Goal: Transaction & Acquisition: Download file/media

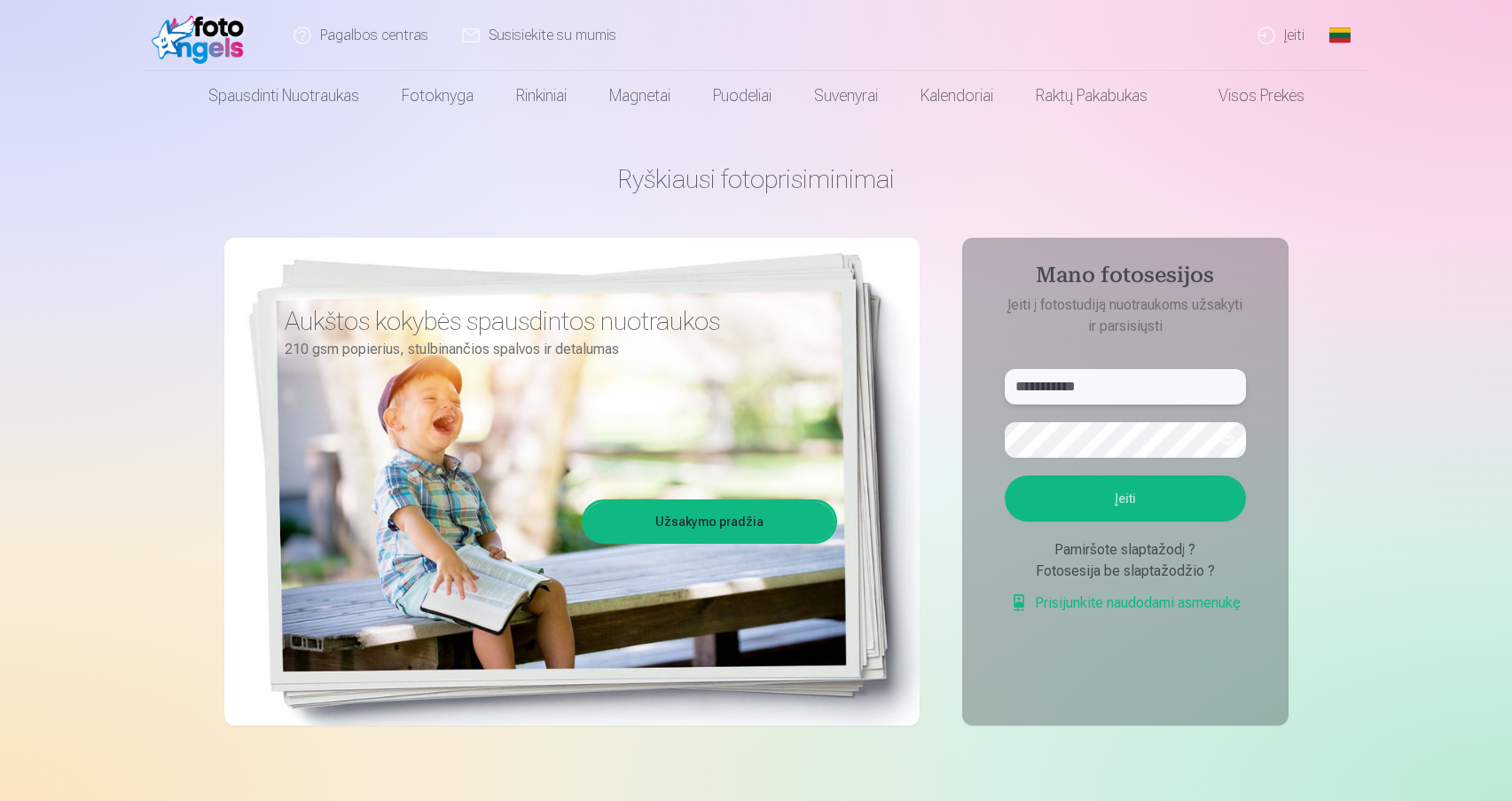
type input "**********"
click at [1177, 516] on button "Įeiti" at bounding box center [1125, 498] width 241 height 46
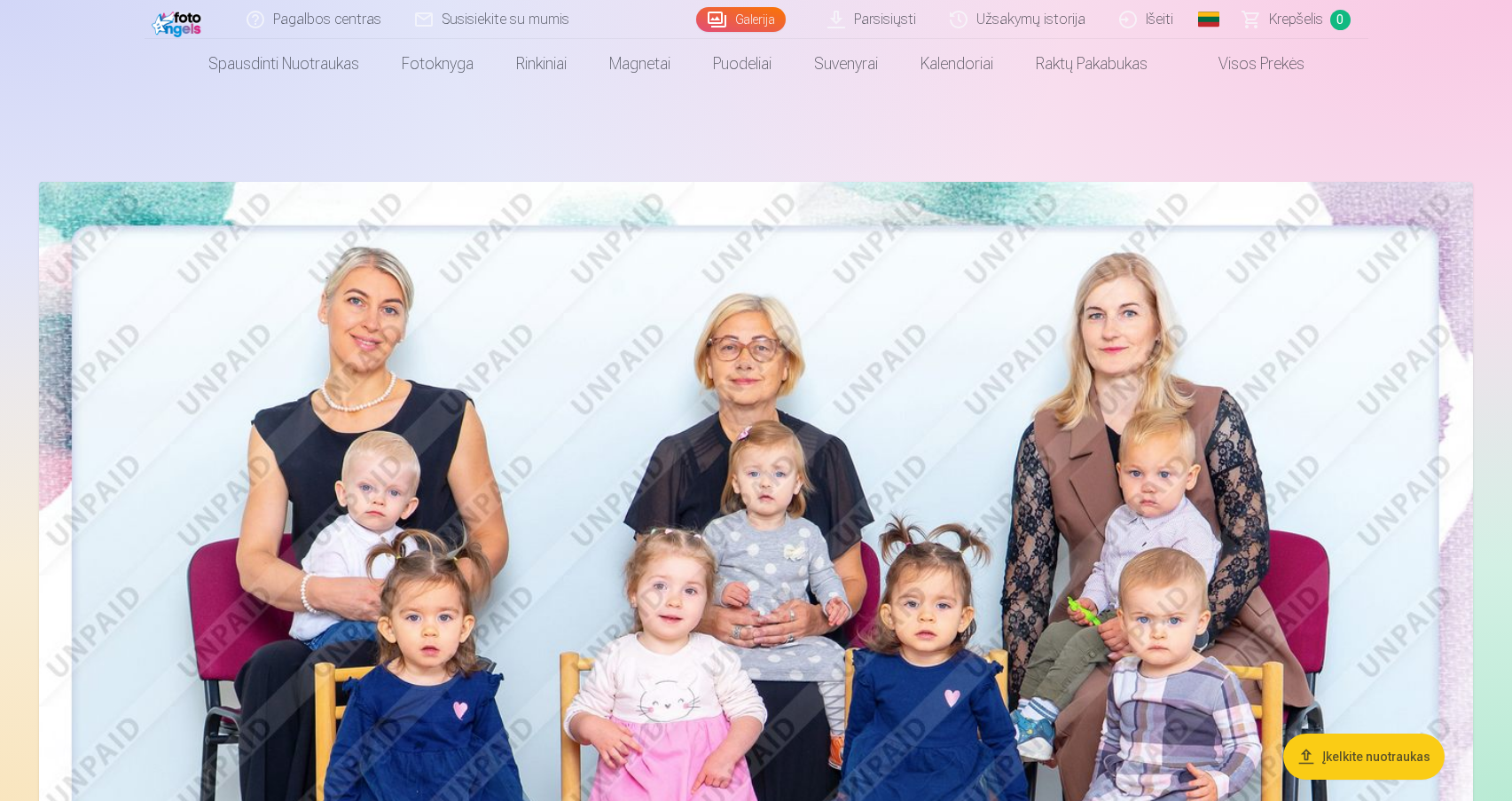
scroll to position [12, 0]
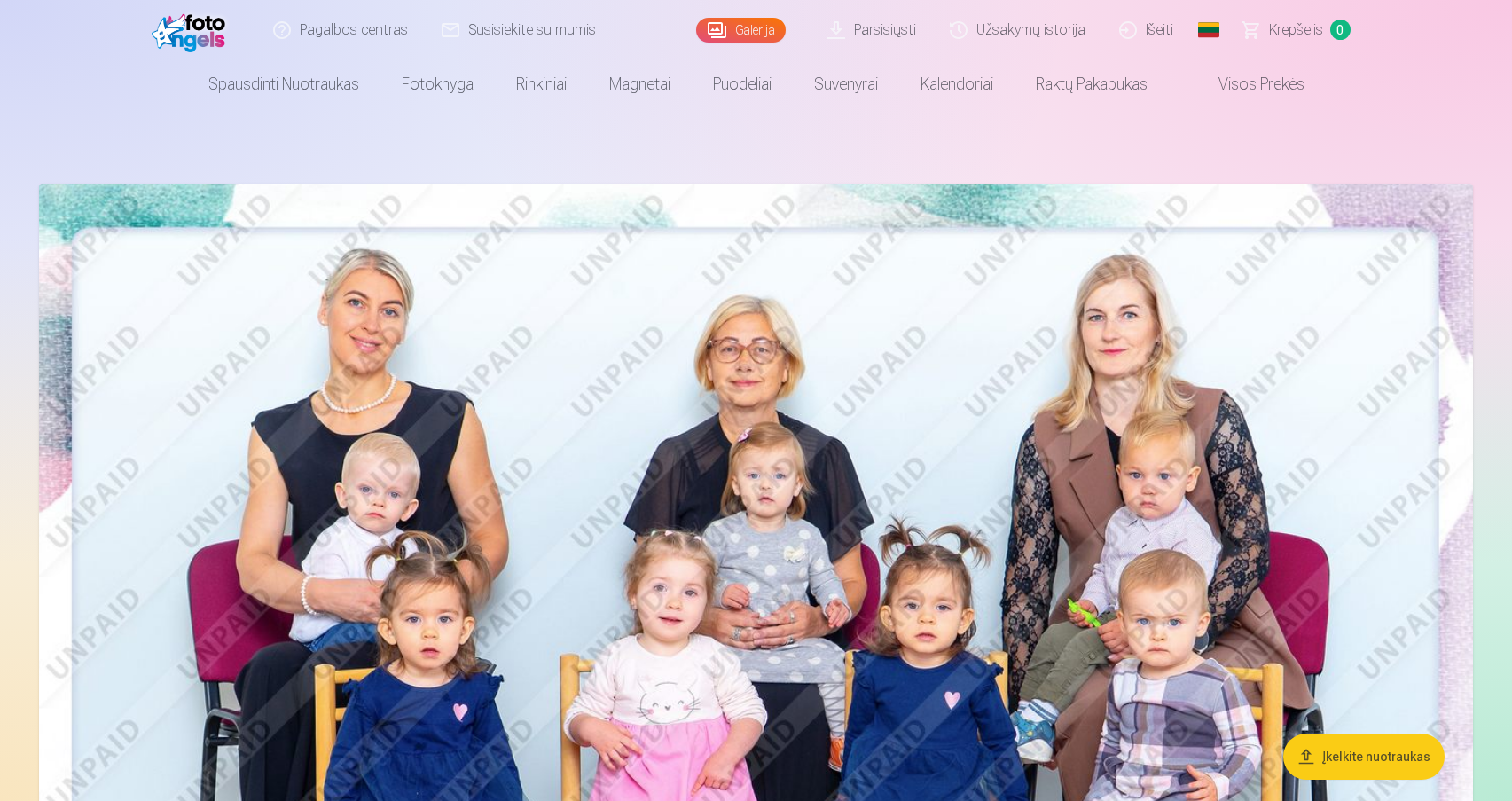
click at [897, 32] on link "Parsisiųsti" at bounding box center [872, 29] width 122 height 60
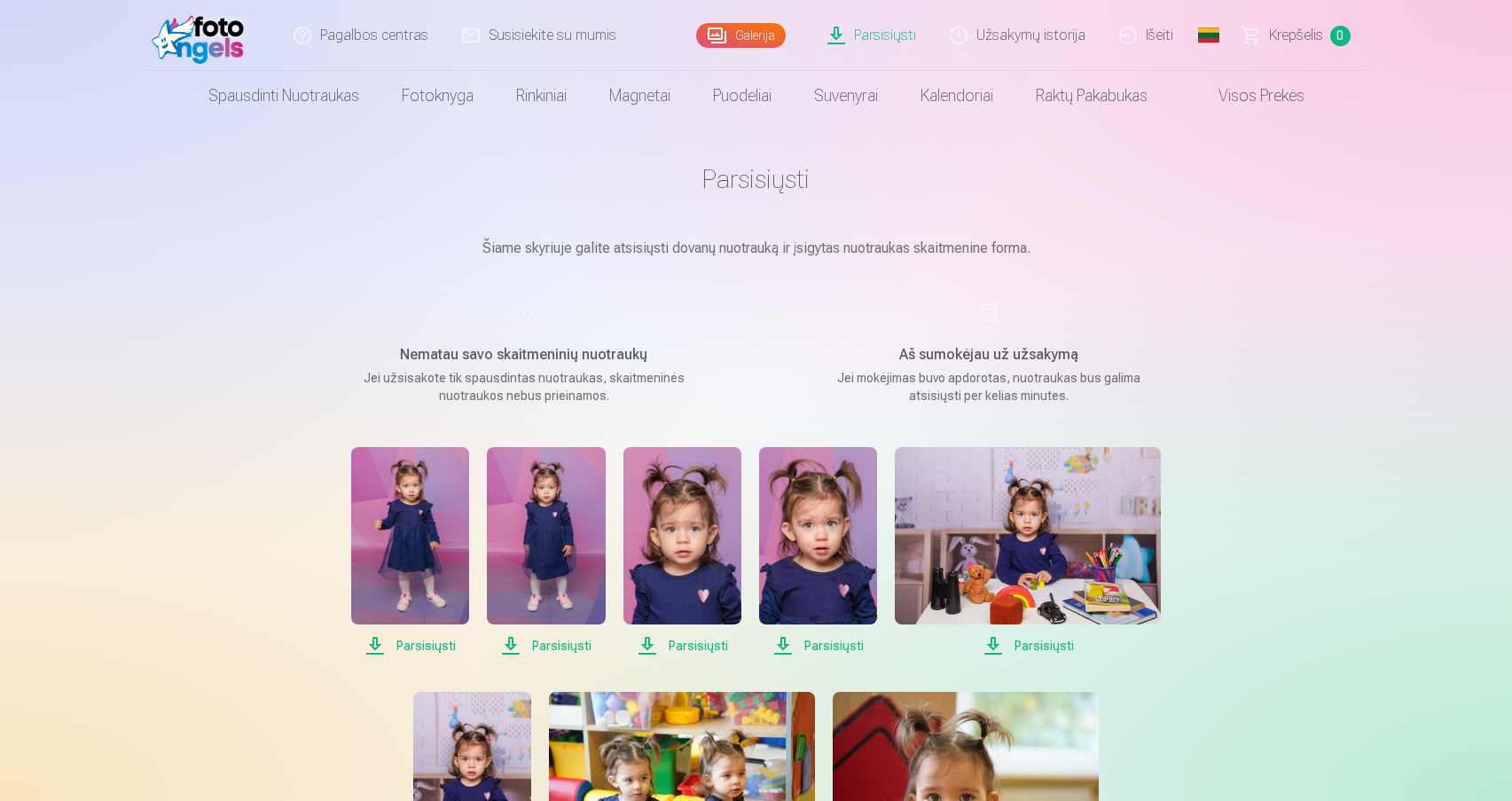
click at [387, 651] on span "Parsisiųsti" at bounding box center [410, 645] width 118 height 21
click at [514, 652] on span "Parsisiųsti" at bounding box center [546, 645] width 118 height 21
click at [640, 644] on span "Parsisiųsti" at bounding box center [682, 645] width 118 height 21
click at [784, 642] on span "Parsisiųsti" at bounding box center [817, 645] width 118 height 21
click at [992, 640] on span "Parsisiųsti" at bounding box center [1028, 645] width 266 height 21
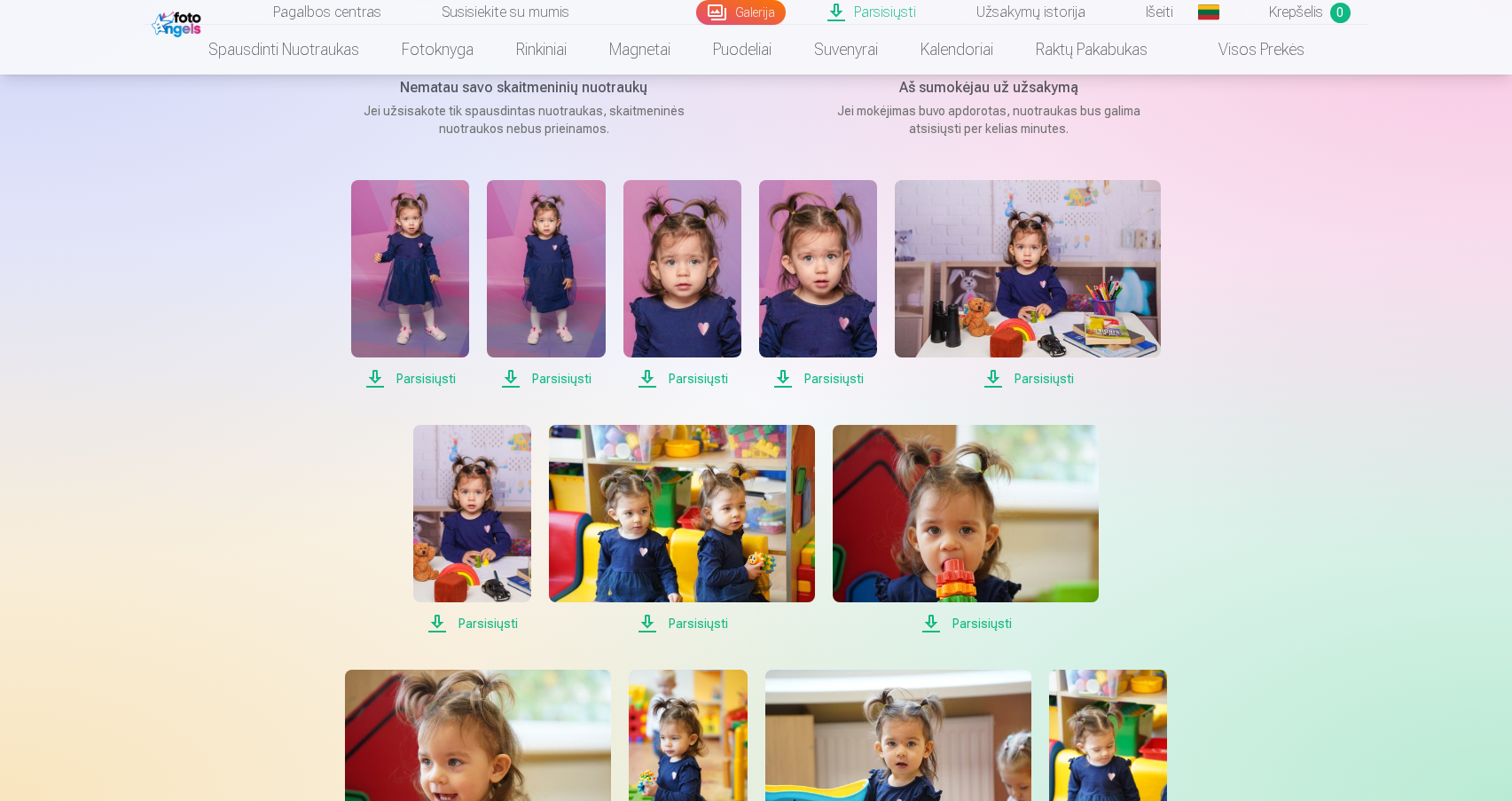
scroll to position [262, 0]
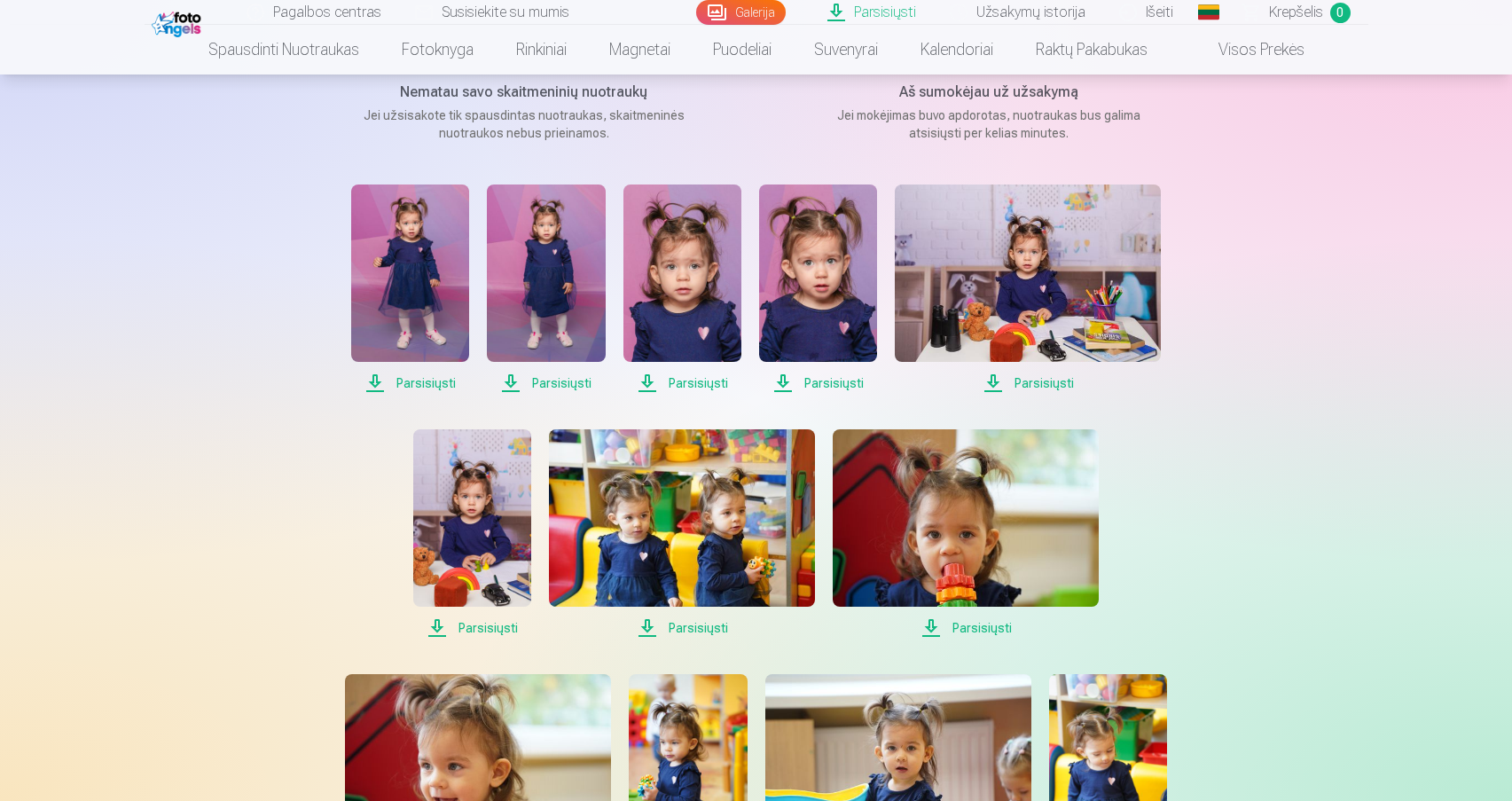
click at [500, 632] on span "Parsisiųsti" at bounding box center [472, 628] width 118 height 21
click at [673, 619] on span "Parsisiųsti" at bounding box center [682, 628] width 266 height 21
click at [954, 634] on span "Parsisiųsti" at bounding box center [965, 628] width 266 height 21
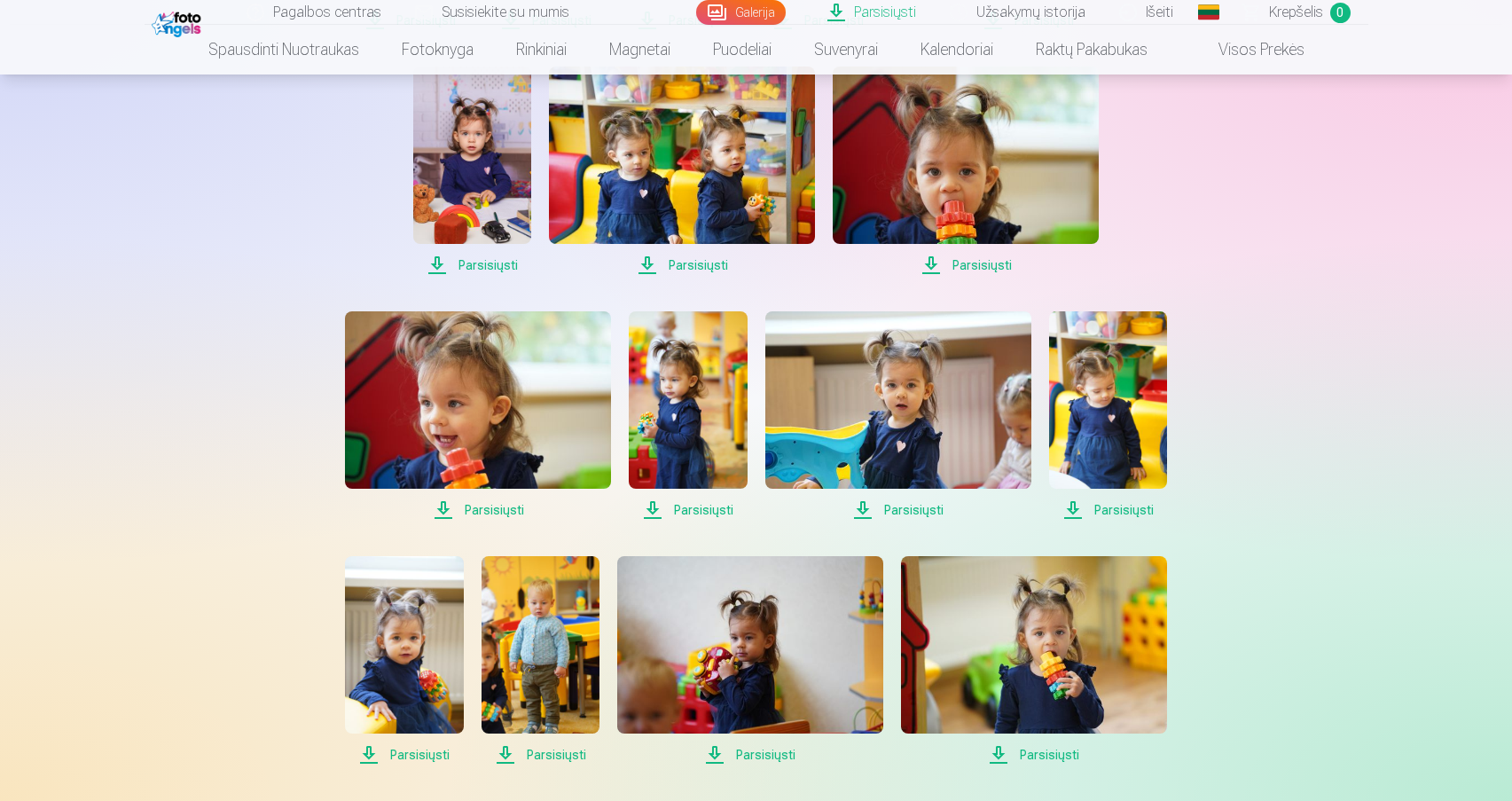
scroll to position [644, 0]
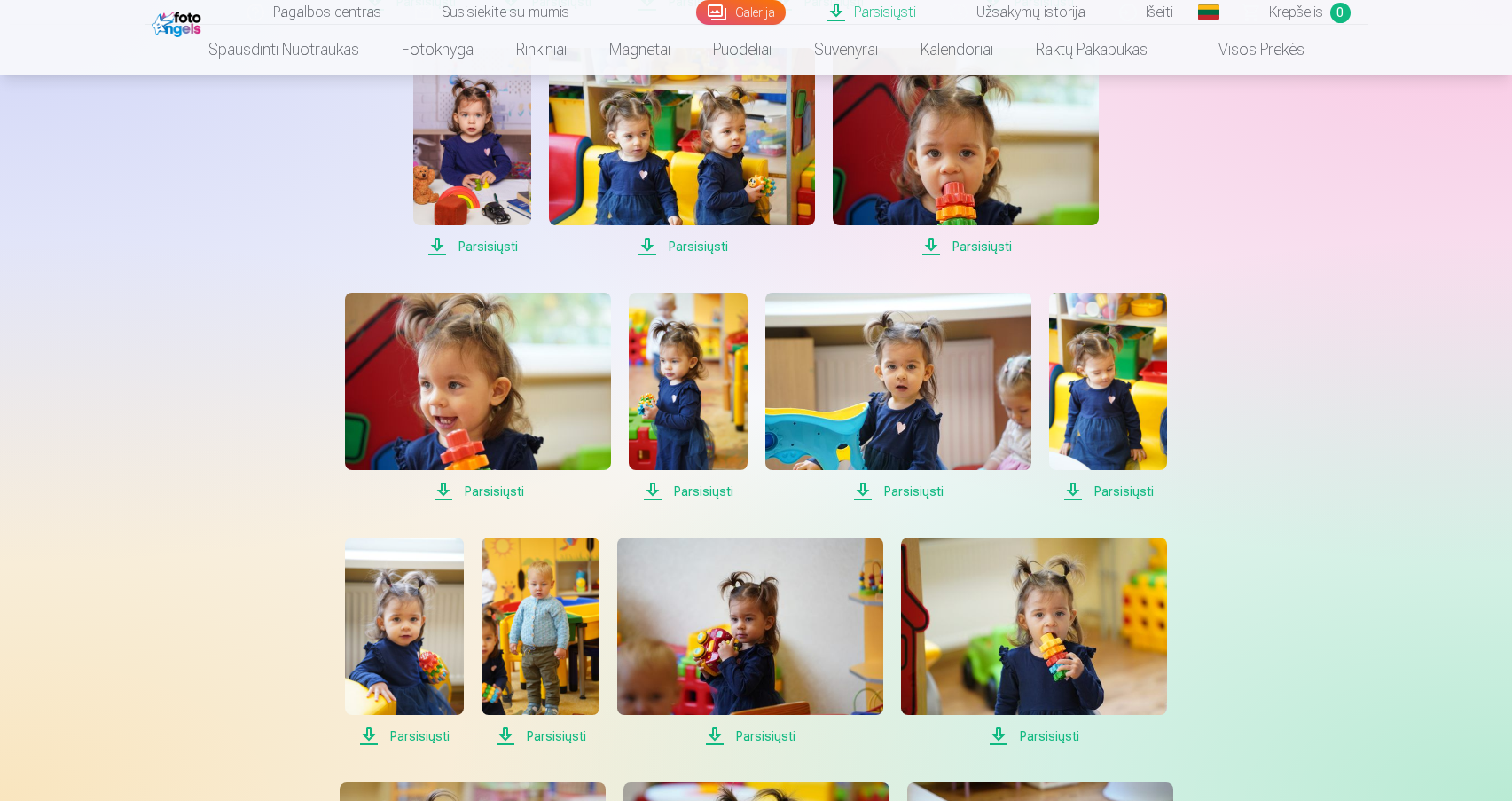
click at [501, 495] on span "Parsisiųsti" at bounding box center [478, 491] width 266 height 21
click at [690, 493] on span "Parsisiųsti" at bounding box center [687, 491] width 118 height 21
click at [917, 496] on span "Parsisiųsti" at bounding box center [898, 491] width 266 height 21
click at [1088, 495] on span "Parsisiųsti" at bounding box center [1107, 491] width 118 height 21
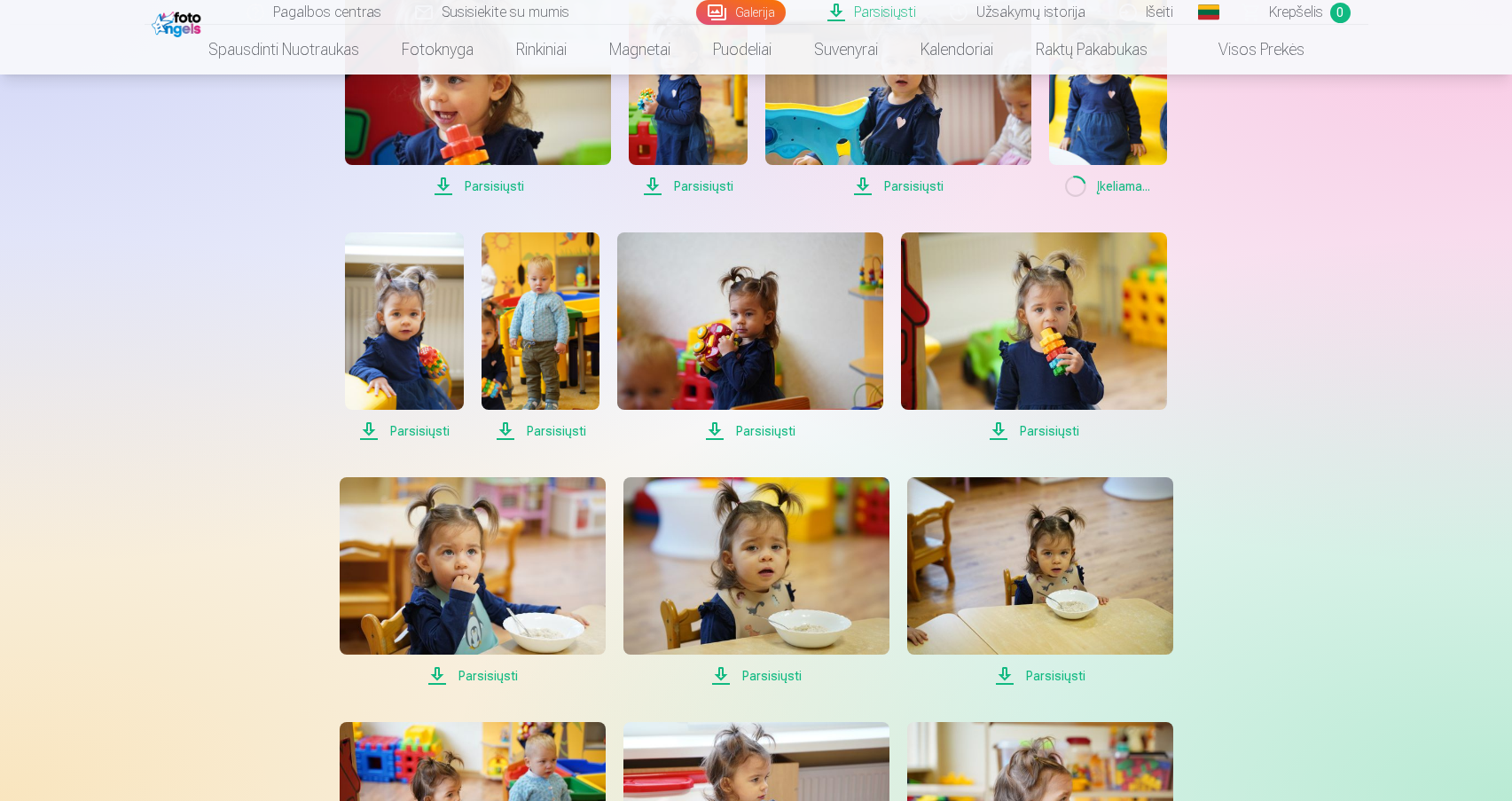
scroll to position [954, 0]
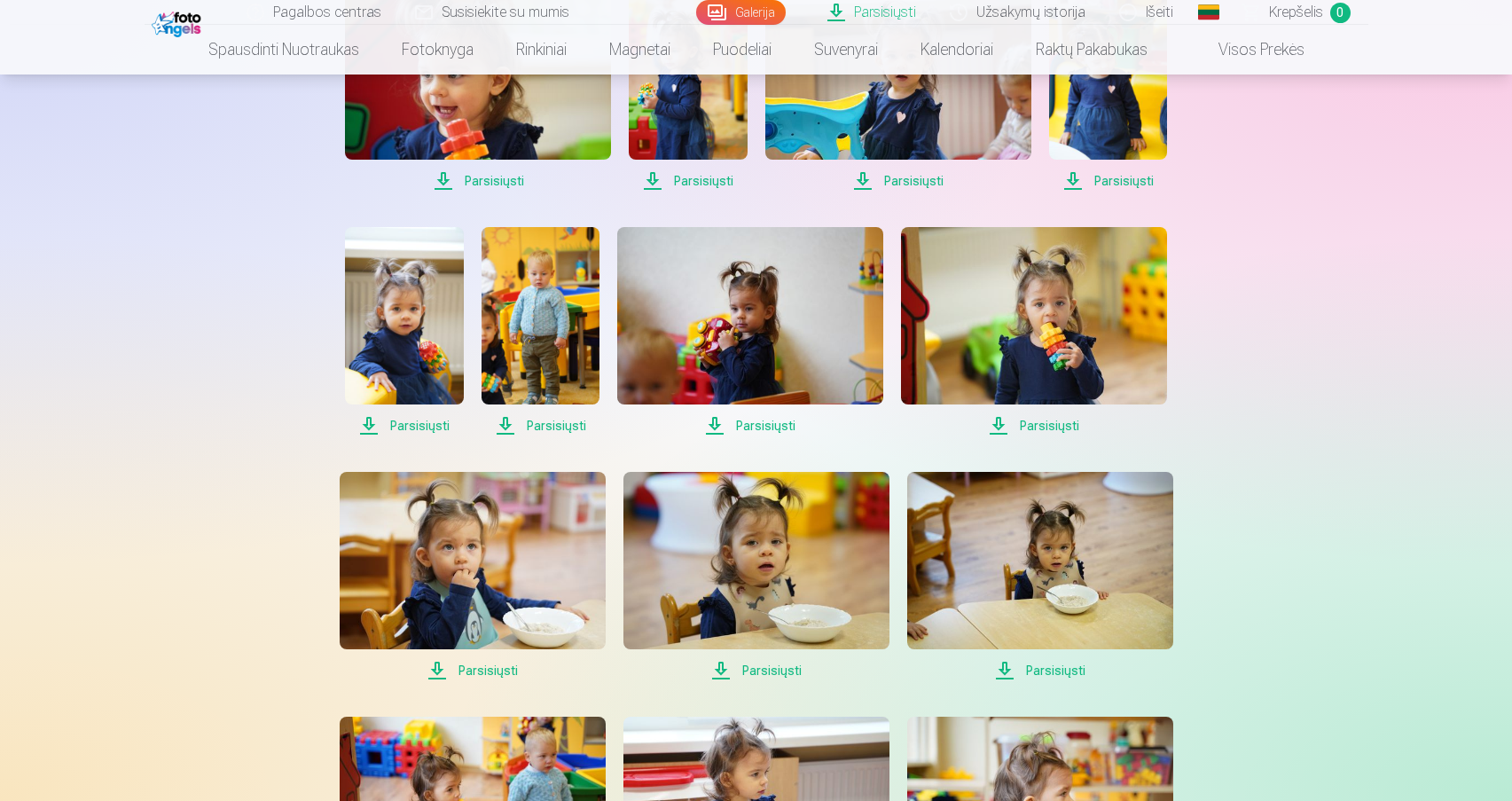
click at [402, 428] on span "Parsisiųsti" at bounding box center [404, 425] width 118 height 21
click at [548, 428] on span "Parsisiųsti" at bounding box center [540, 425] width 118 height 21
click at [774, 433] on span "Parsisiųsti" at bounding box center [750, 425] width 266 height 21
click at [1047, 428] on span "Parsisiųsti" at bounding box center [1034, 425] width 266 height 21
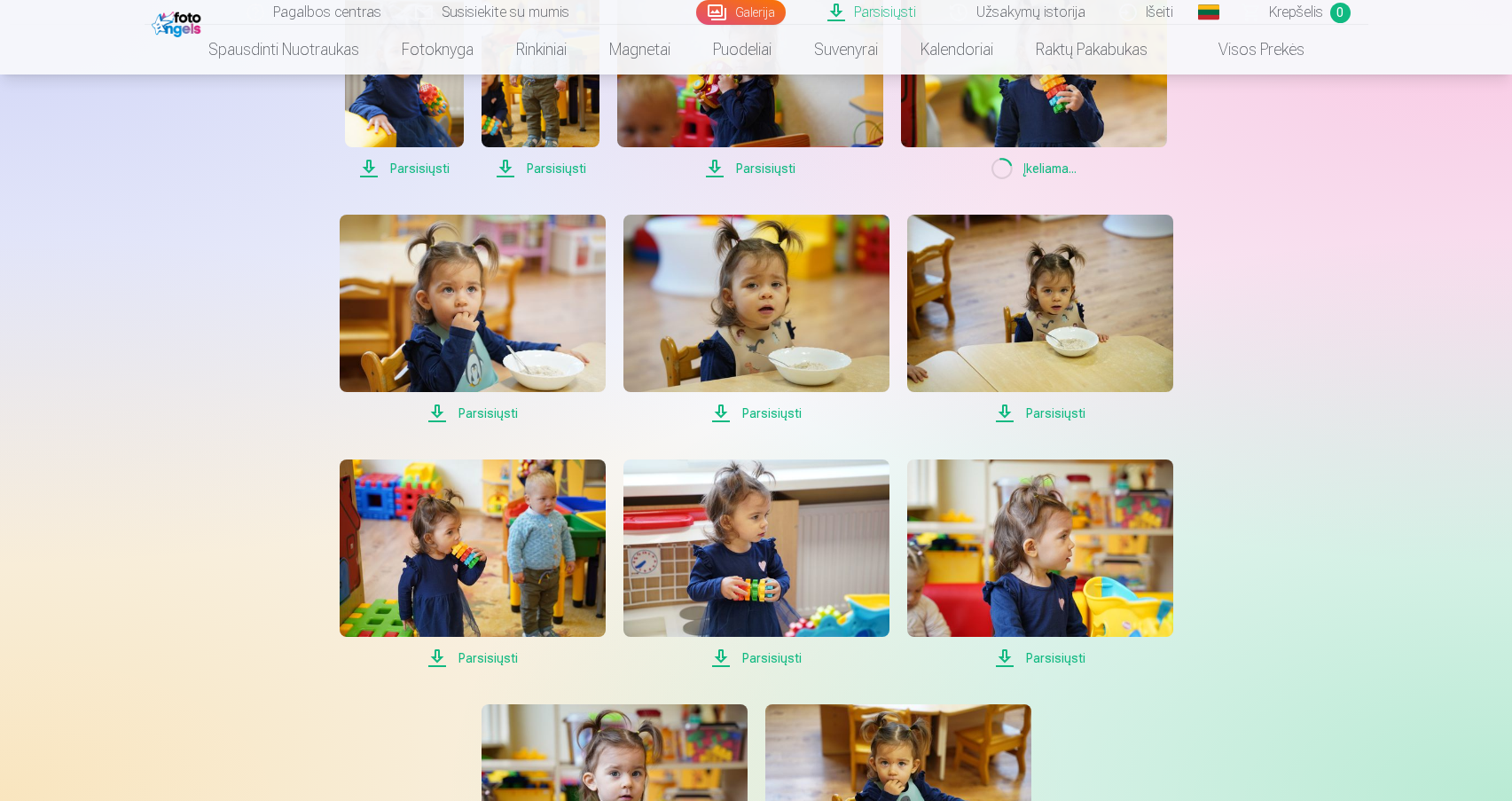
scroll to position [1239, 0]
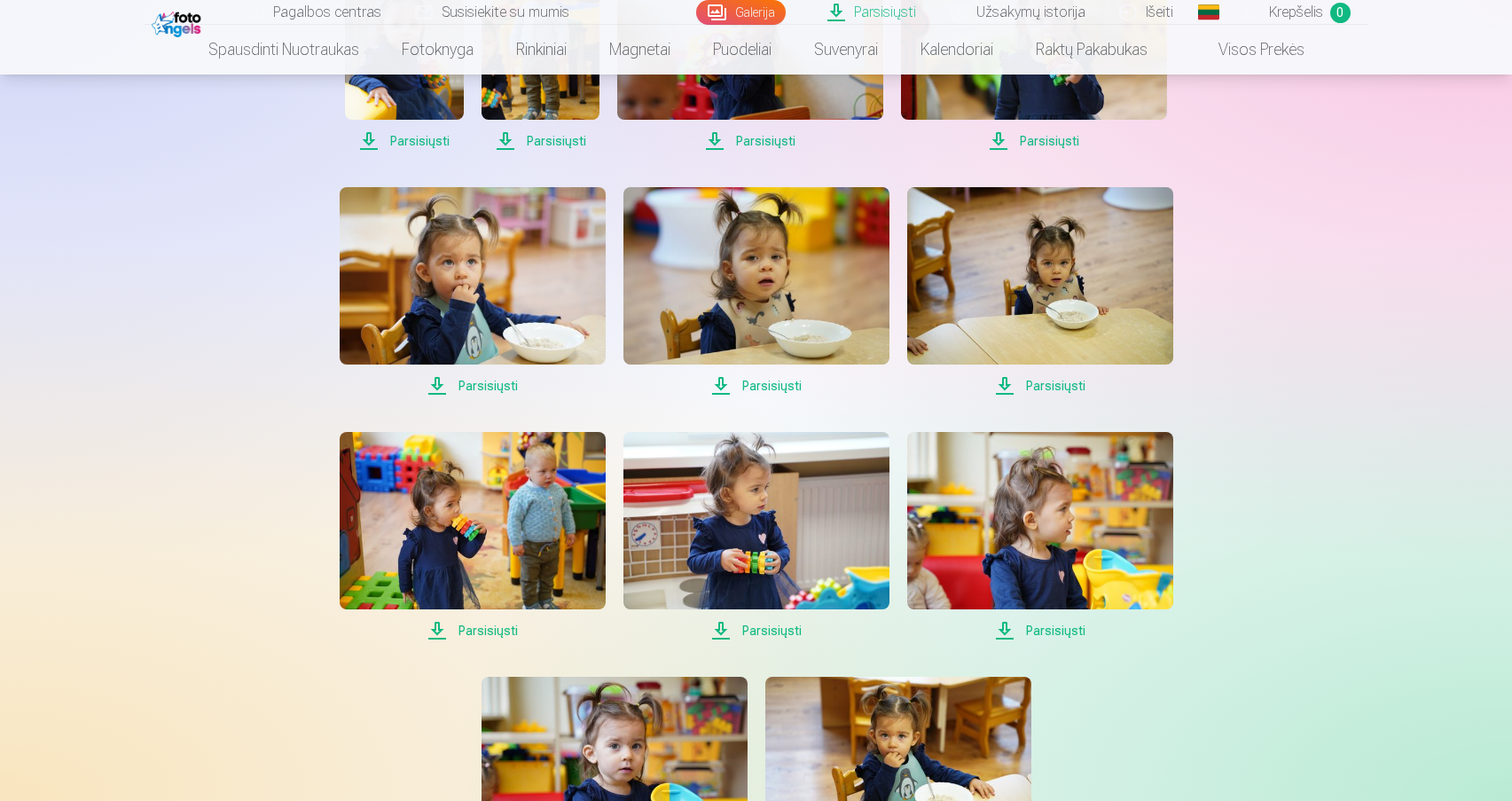
click at [477, 383] on span "Parsisiųsti" at bounding box center [472, 385] width 266 height 21
click at [750, 384] on span "Parsisiųsti" at bounding box center [756, 385] width 266 height 21
click at [1056, 383] on span "Parsisiųsti" at bounding box center [1040, 385] width 266 height 21
click at [472, 637] on span "Parsisiųsti" at bounding box center [472, 630] width 266 height 21
click at [731, 633] on span "Parsisiųsti" at bounding box center [756, 630] width 266 height 21
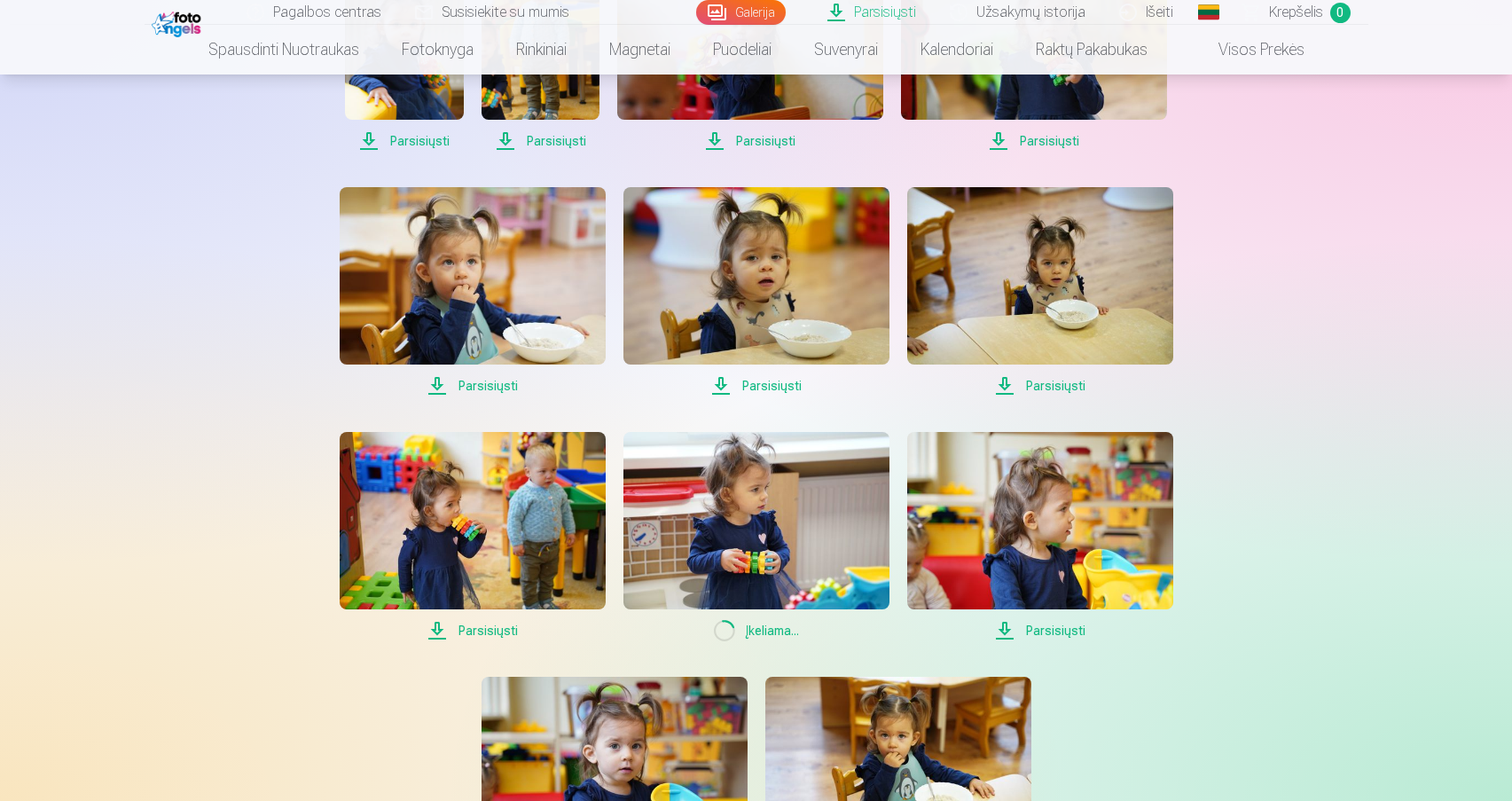
click at [1049, 635] on span "Parsisiųsti" at bounding box center [1040, 630] width 266 height 21
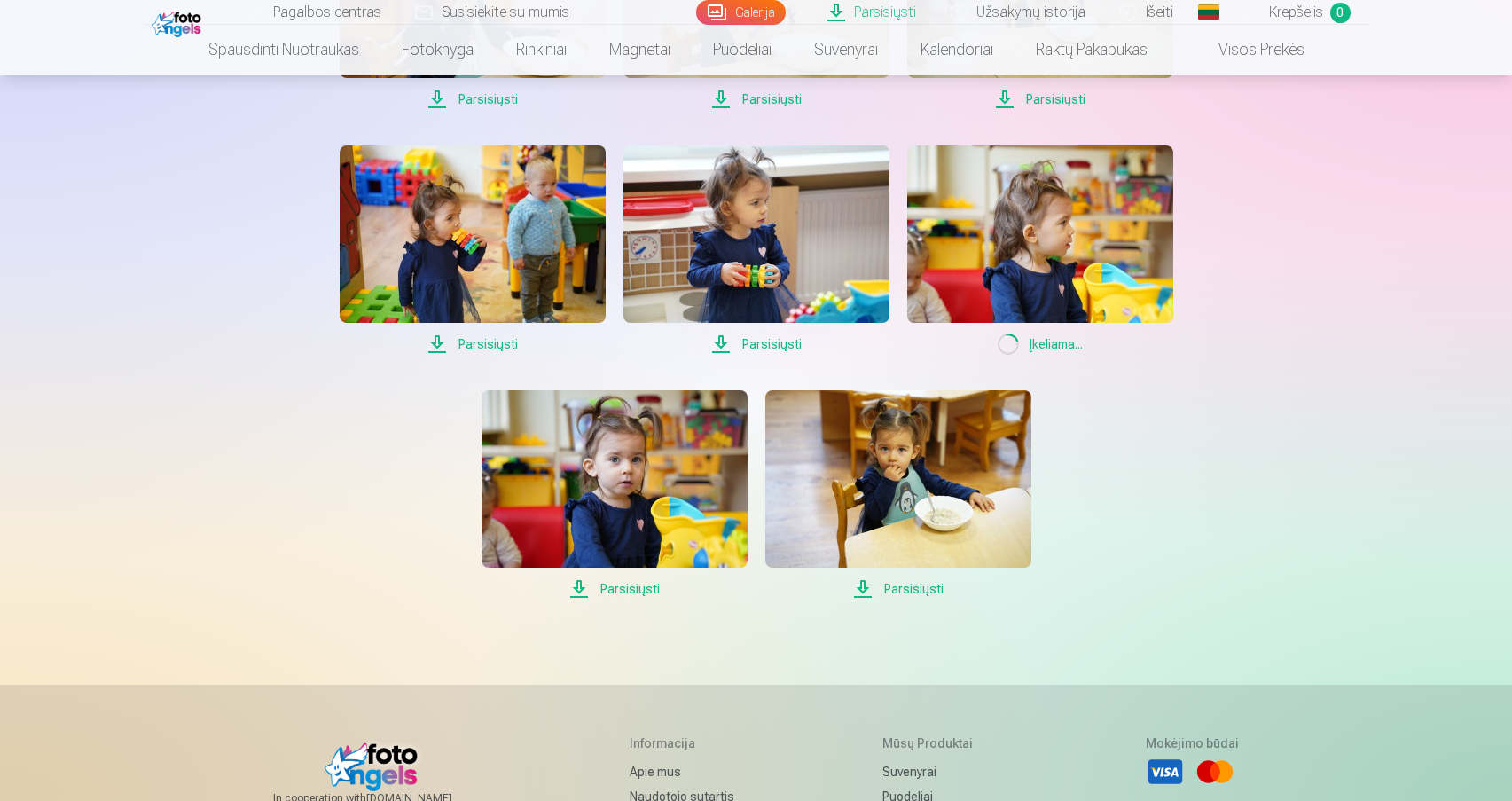
scroll to position [1546, 0]
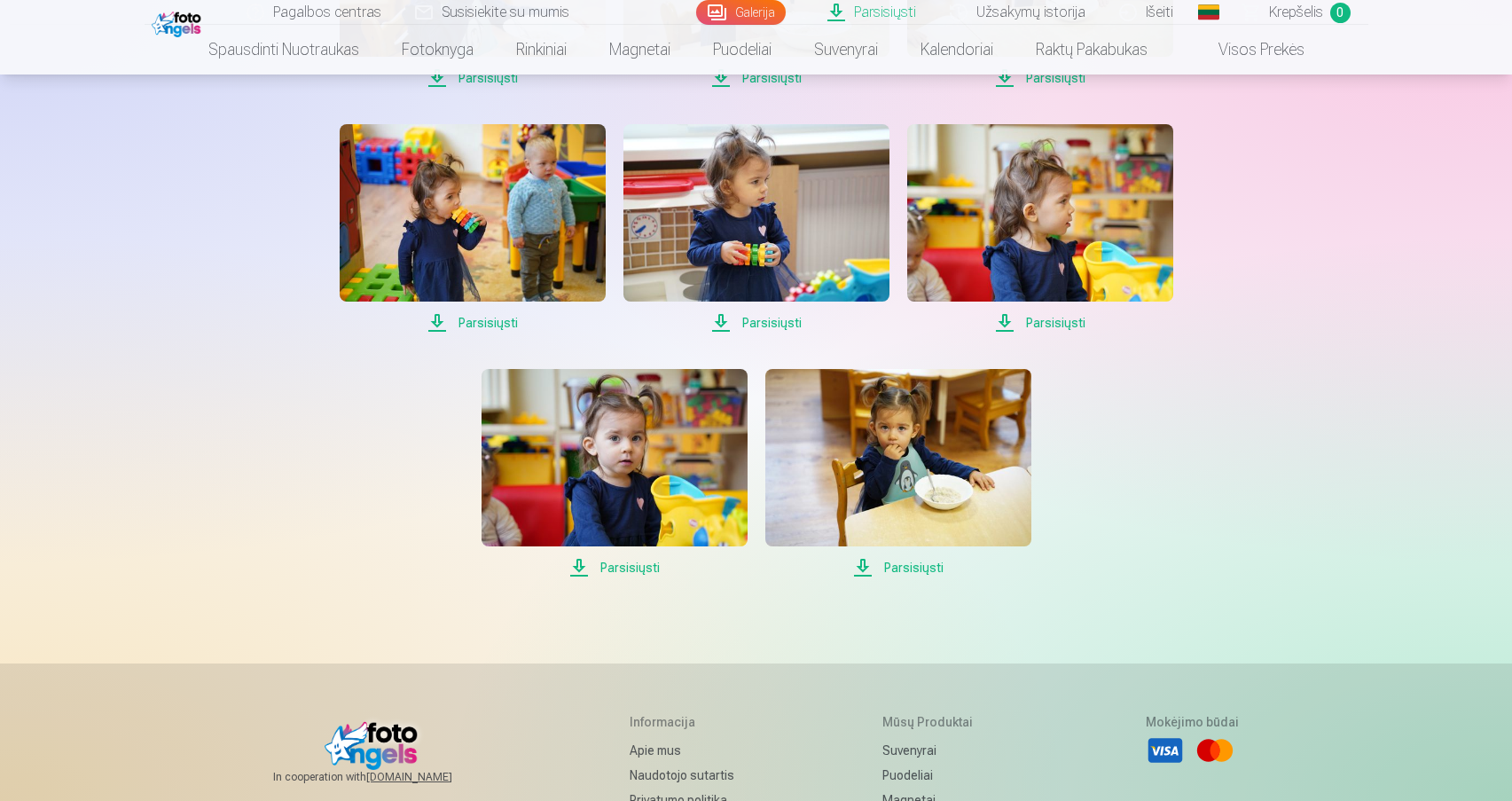
click at [592, 568] on span "Parsisiųsti" at bounding box center [615, 567] width 266 height 21
click at [880, 573] on span "Parsisiųsti" at bounding box center [898, 567] width 266 height 21
click at [802, 213] on img at bounding box center [756, 212] width 266 height 177
